Goal: Transaction & Acquisition: Download file/media

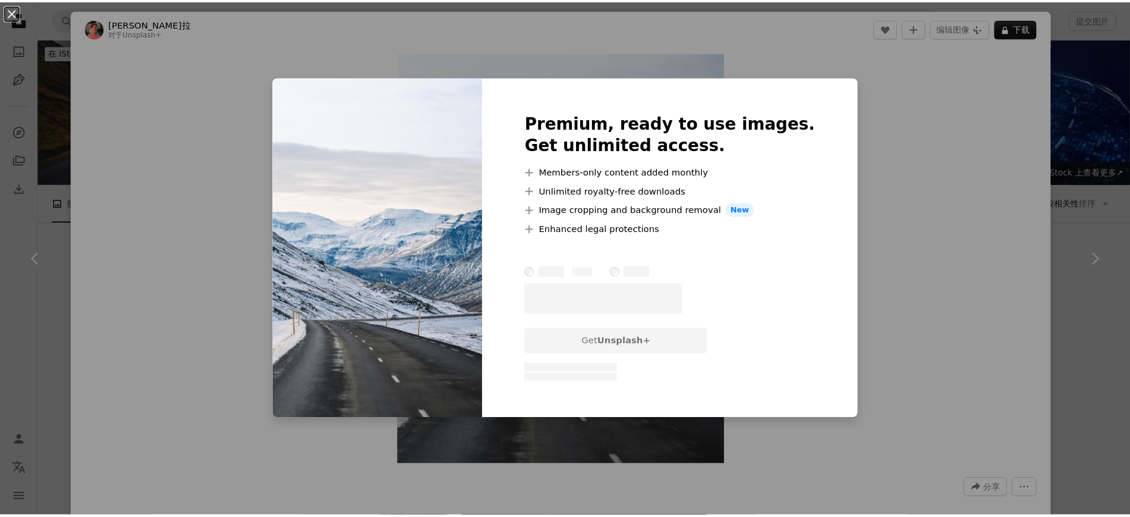
scroll to position [3196, 0]
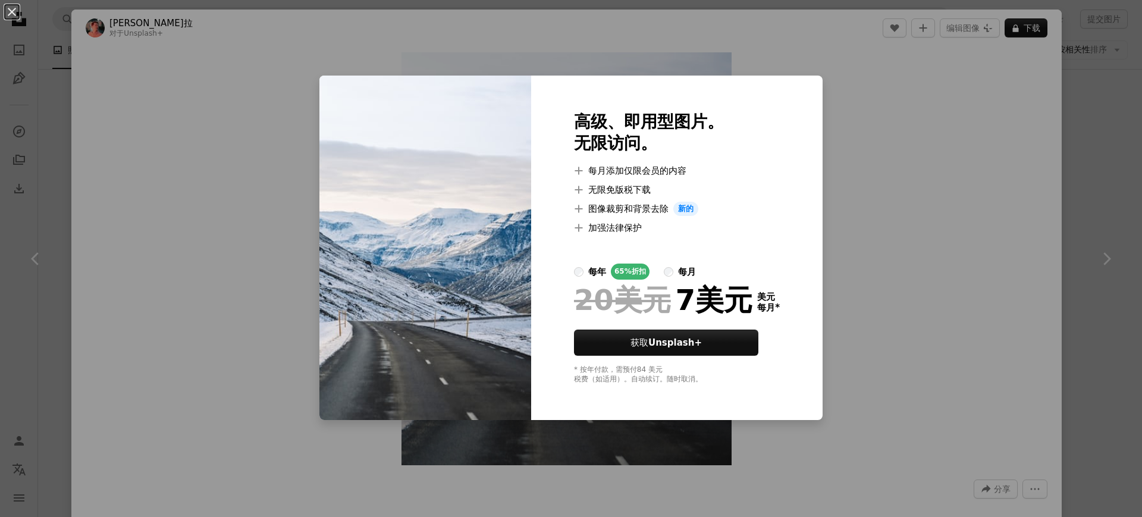
click at [1060, 84] on div "An X shape 高级、即用型图片。 无限访问。 A plus sign 每月添加仅限会员的内容 A plus sign 无限免版税下载 A plus s…" at bounding box center [571, 258] width 1142 height 517
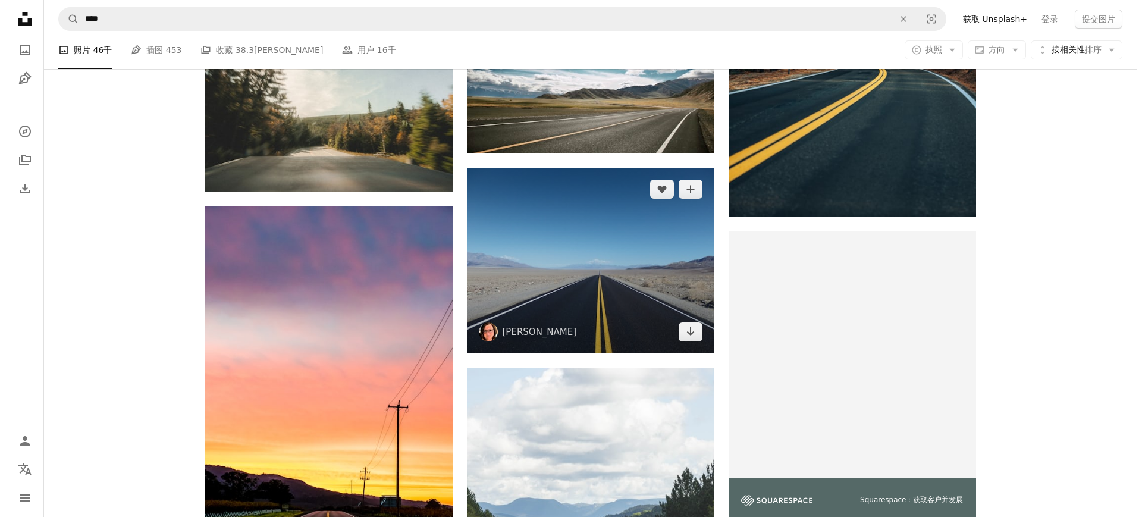
scroll to position [4237, 0]
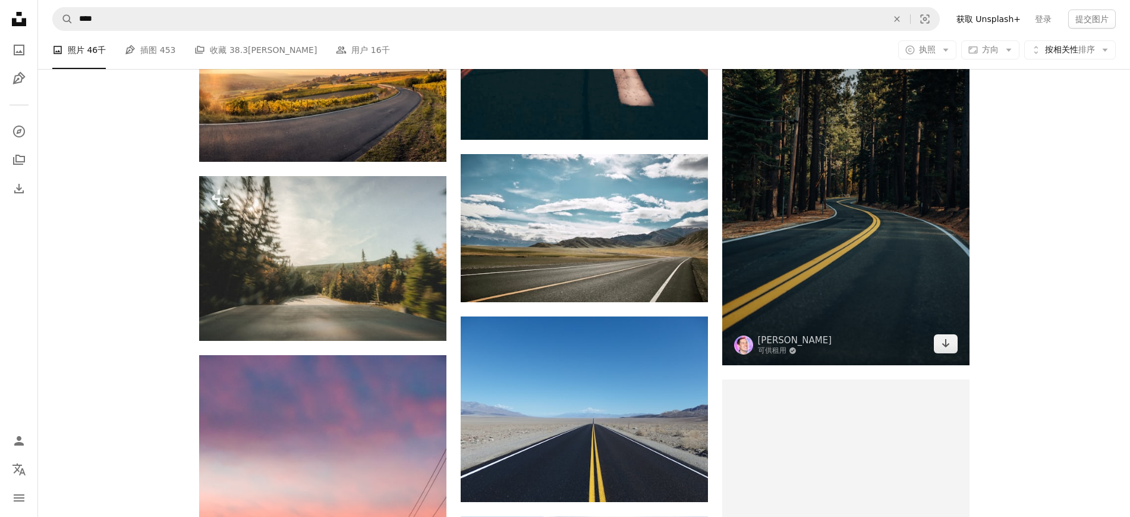
click at [855, 242] on img at bounding box center [846, 179] width 247 height 371
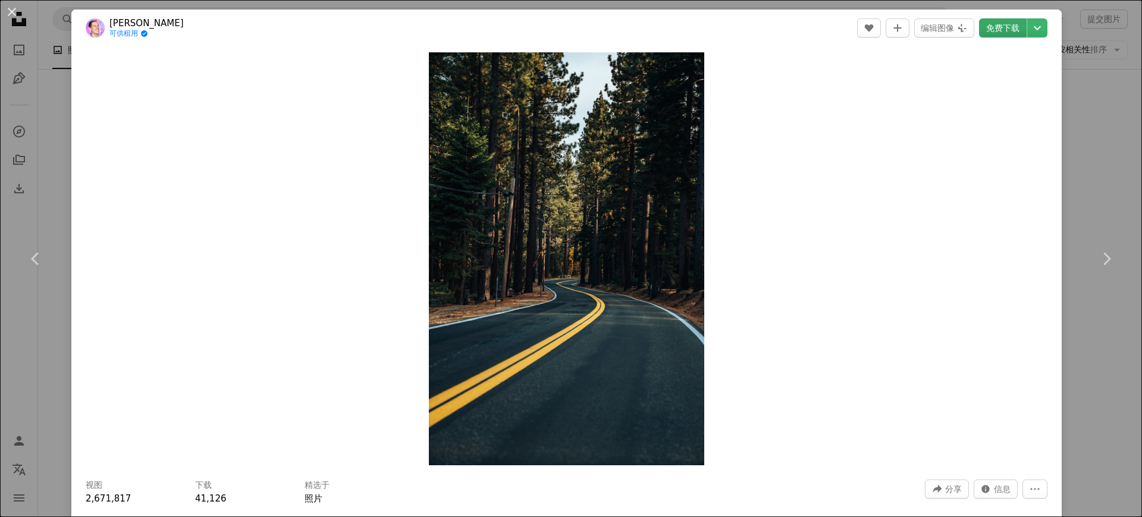
click at [986, 27] on font "免费下载" at bounding box center [1002, 28] width 33 height 10
